Goal: Find specific page/section: Find specific page/section

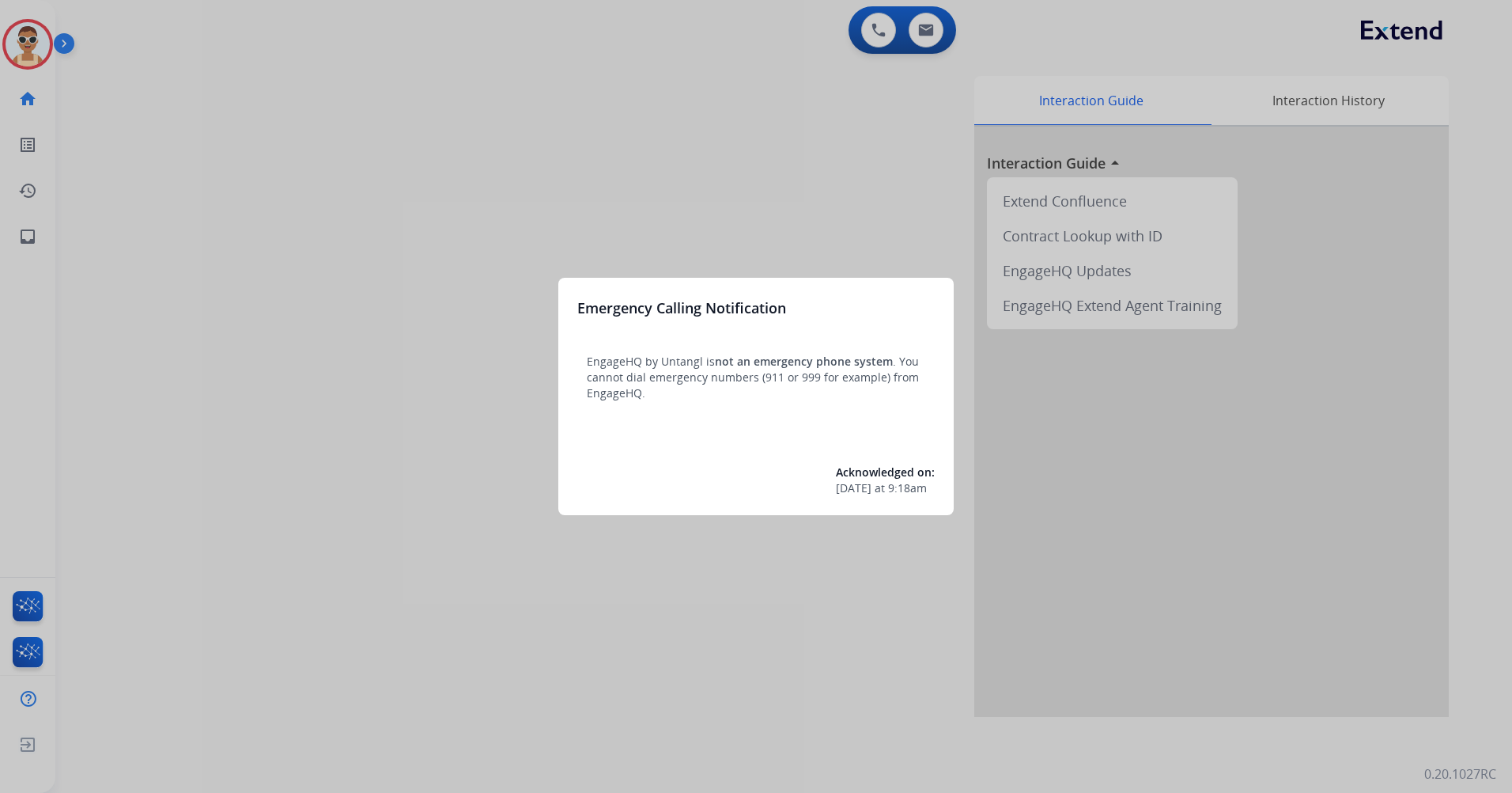
click at [429, 201] on div at bounding box center [756, 396] width 1512 height 793
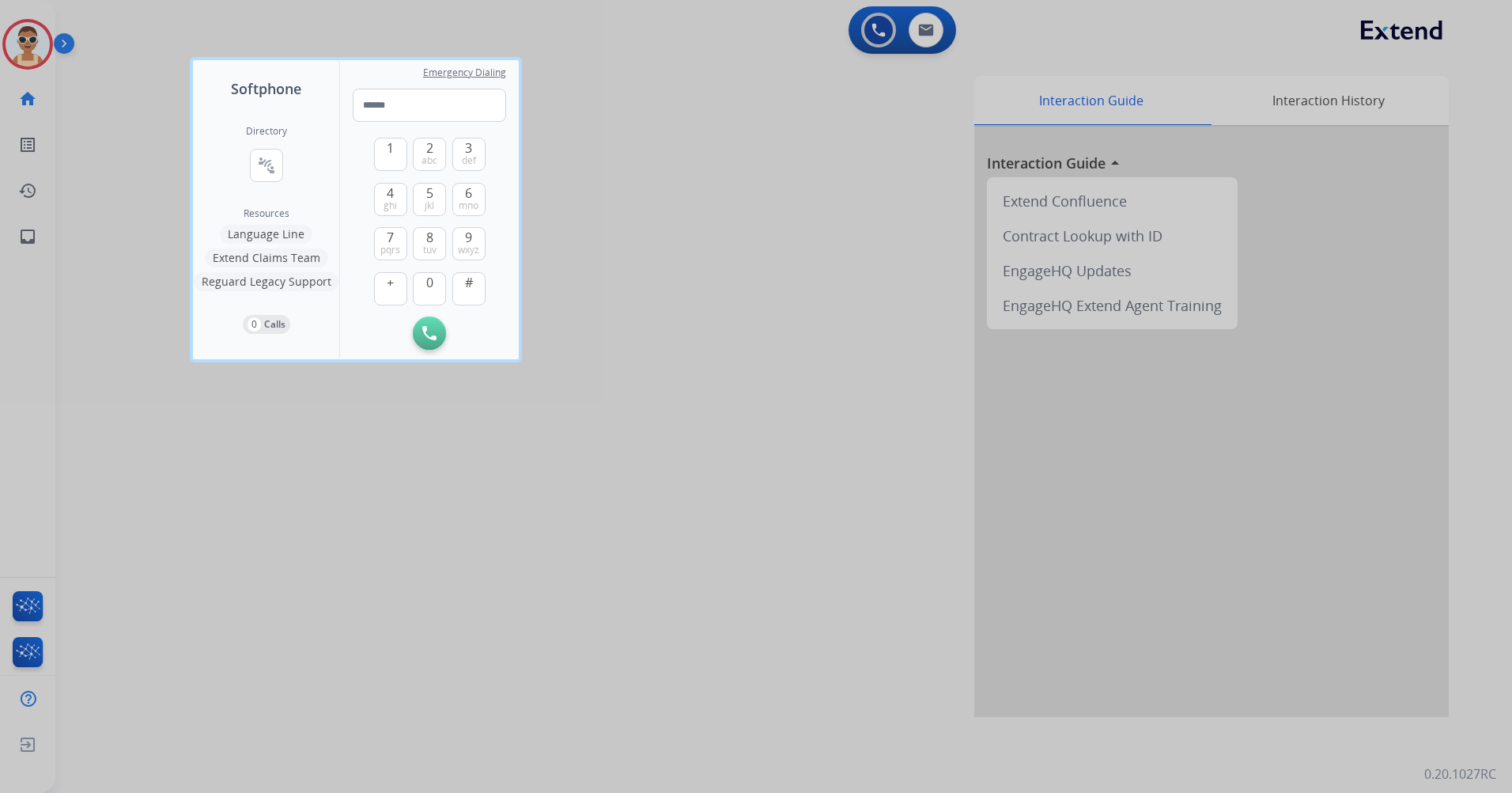
click at [499, 637] on div at bounding box center [756, 396] width 1512 height 793
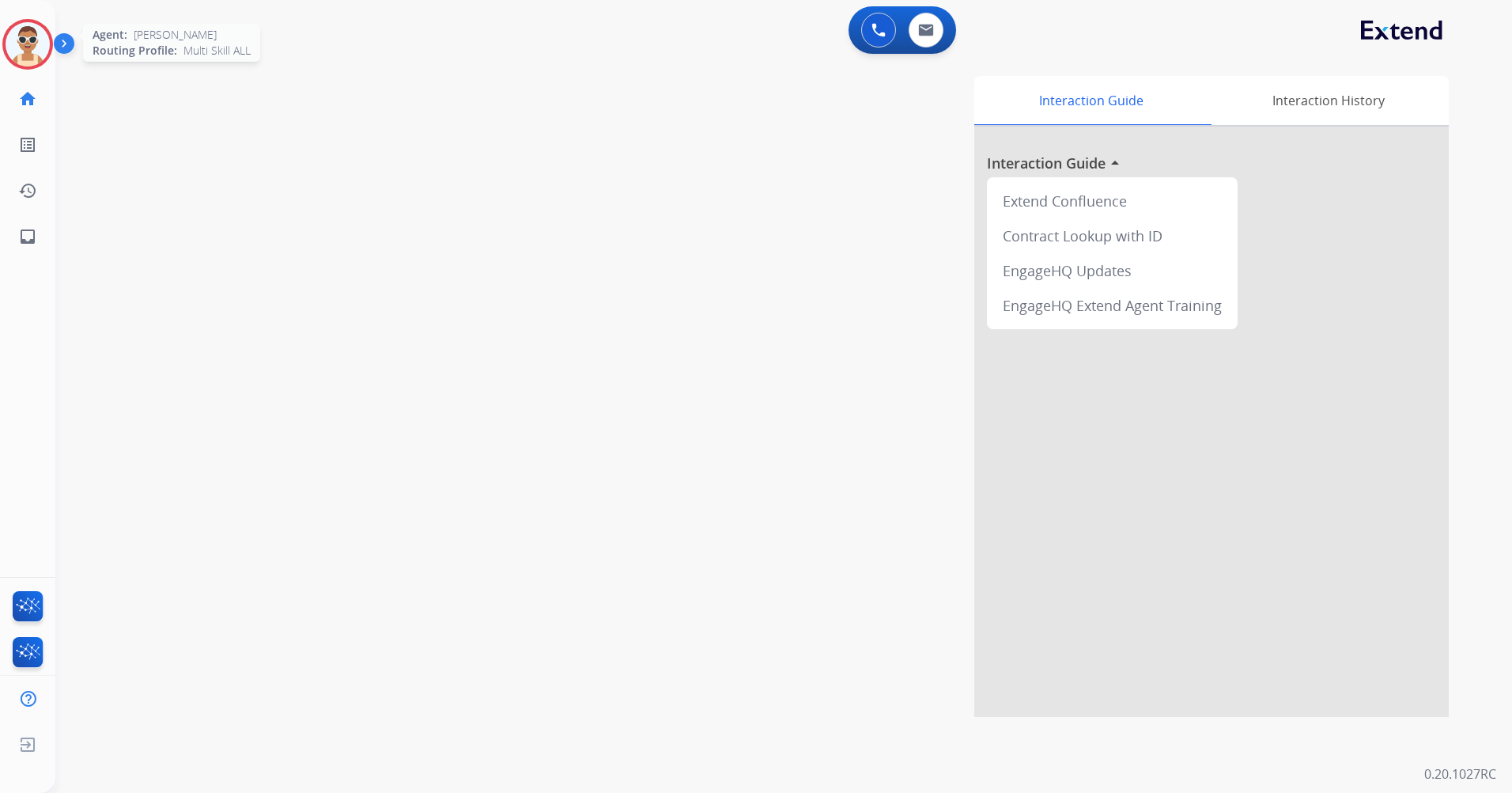
click at [21, 63] on img at bounding box center [28, 44] width 44 height 44
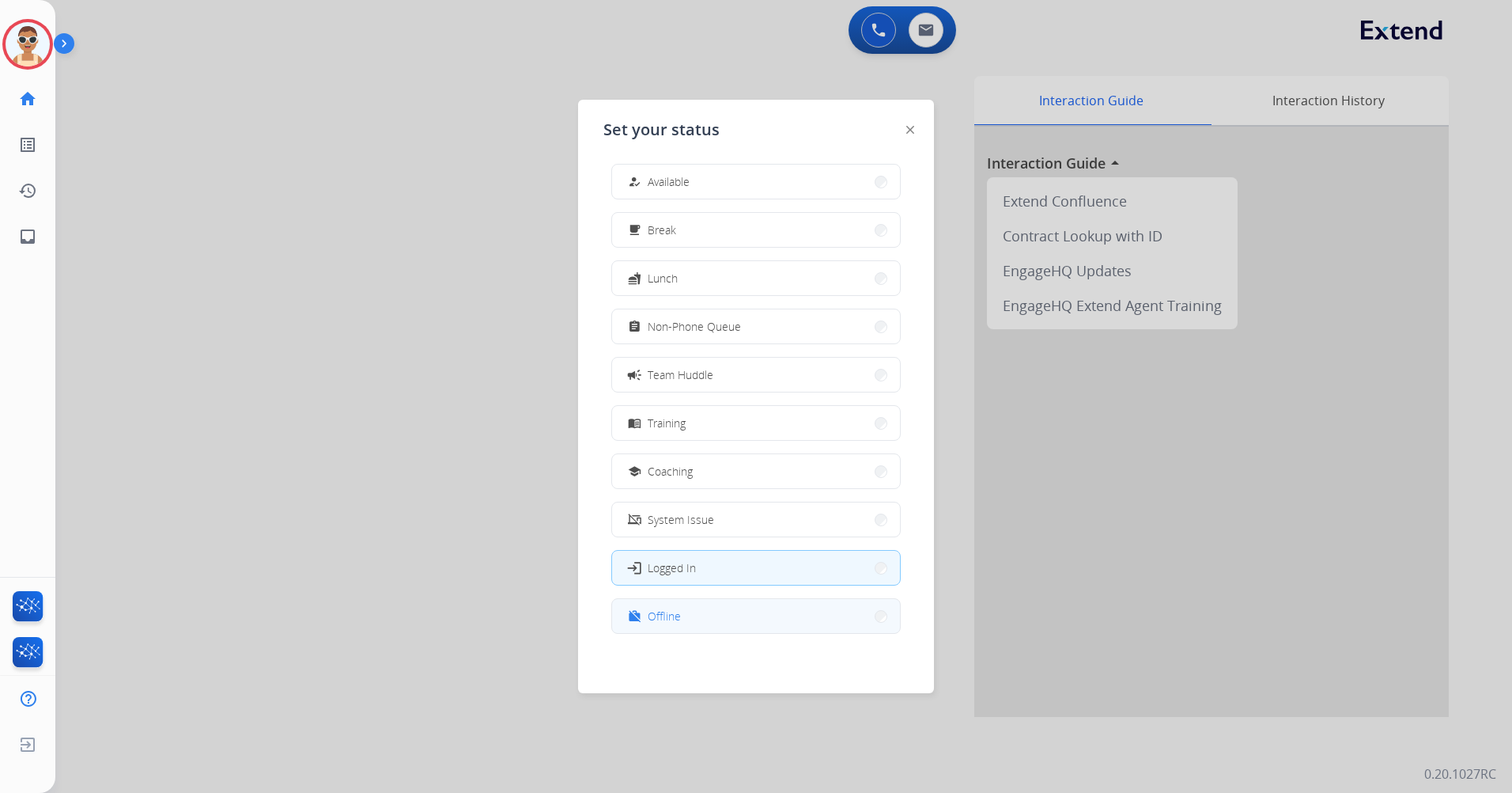
scroll to position [5, 0]
drag, startPoint x: 734, startPoint y: 609, endPoint x: 858, endPoint y: 467, distance: 188.5
click at [735, 609] on button "work_off Offline" at bounding box center [756, 615] width 288 height 34
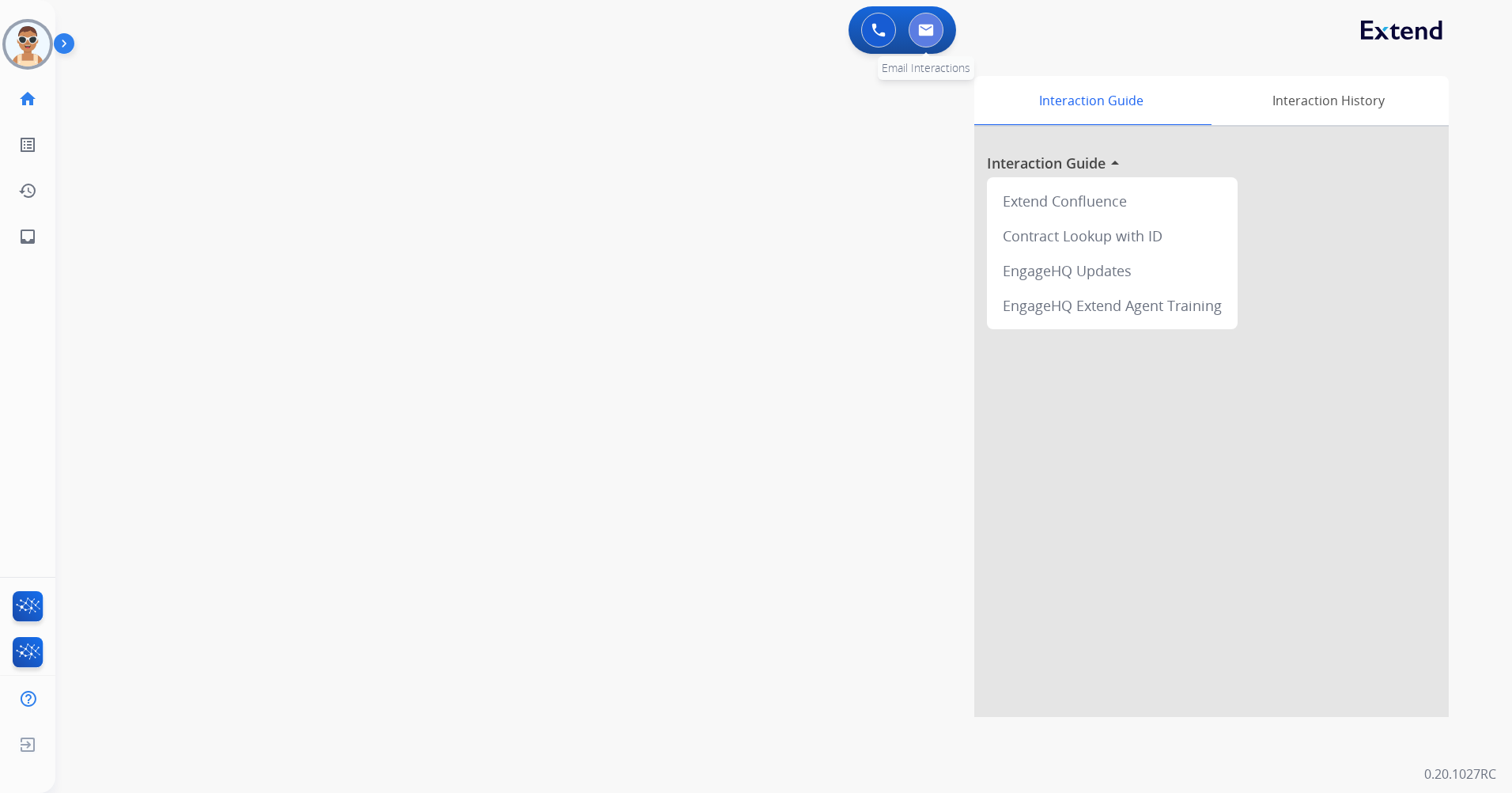
click at [930, 22] on button at bounding box center [926, 30] width 35 height 35
